Goal: Task Accomplishment & Management: Use online tool/utility

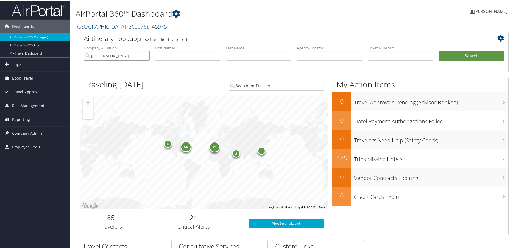
click at [145, 55] on input "Temple University" at bounding box center [117, 55] width 66 height 10
click at [310, 56] on input "text" at bounding box center [330, 55] width 66 height 10
paste input "DNFPR9"
type input "DNFPR9"
click at [439, 50] on button "Search" at bounding box center [472, 55] width 66 height 11
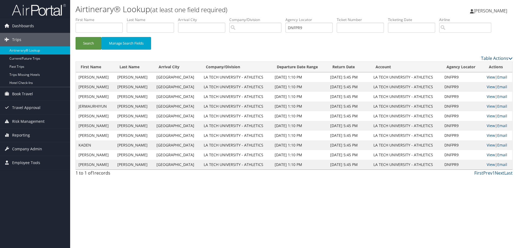
click at [487, 75] on link "View" at bounding box center [491, 77] width 8 height 5
click at [488, 73] on td "View | Email" at bounding box center [498, 77] width 28 height 10
click at [488, 76] on link "View" at bounding box center [491, 77] width 8 height 5
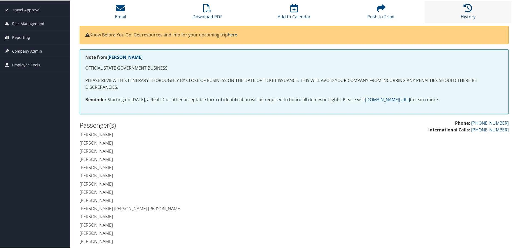
scroll to position [9, 0]
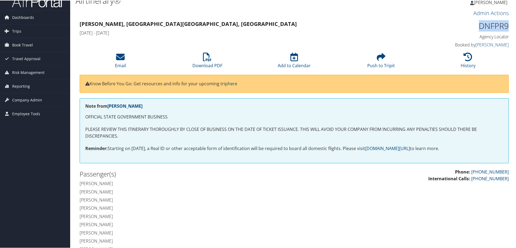
drag, startPoint x: 476, startPoint y: 25, endPoint x: 506, endPoint y: 25, distance: 29.7
click at [506, 25] on h1 "DNFPR9" at bounding box center [458, 25] width 101 height 11
copy h1 "DNFPR9"
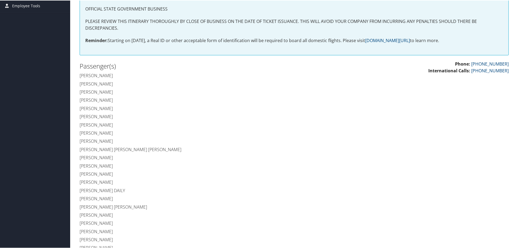
scroll to position [36, 0]
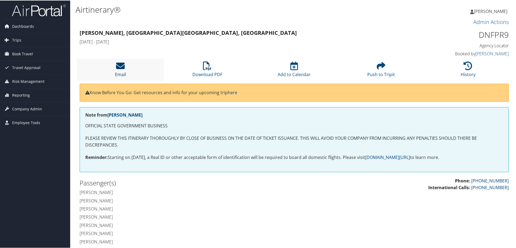
click at [121, 64] on icon at bounding box center [120, 65] width 9 height 9
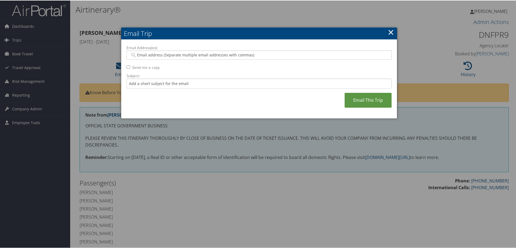
click at [178, 55] on input "Email Address(es):" at bounding box center [259, 54] width 258 height 5
type input "REED"
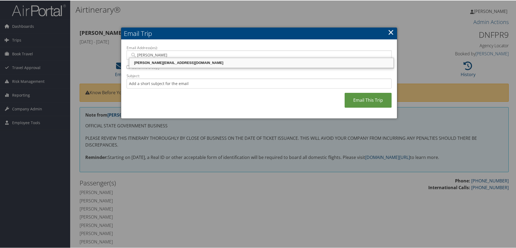
click at [163, 62] on div "REED@LATECH.EDU" at bounding box center [261, 62] width 263 height 5
type input "REED@LATECH.EDU"
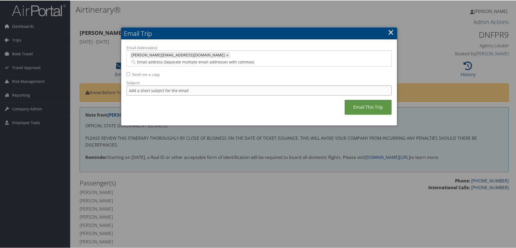
click at [174, 85] on input "Subject:" at bounding box center [259, 90] width 265 height 10
type input "LATECH MBB IND ONE WAY SOUTHWEST FINAL"
click at [369, 99] on link "Email This Trip" at bounding box center [368, 106] width 47 height 15
